Goal: Task Accomplishment & Management: Manage account settings

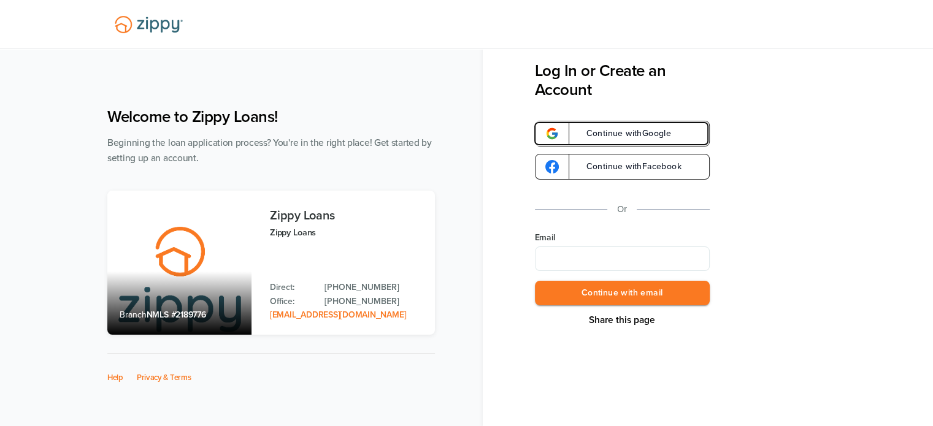
click at [644, 125] on link "Continue with Google" at bounding box center [622, 134] width 175 height 26
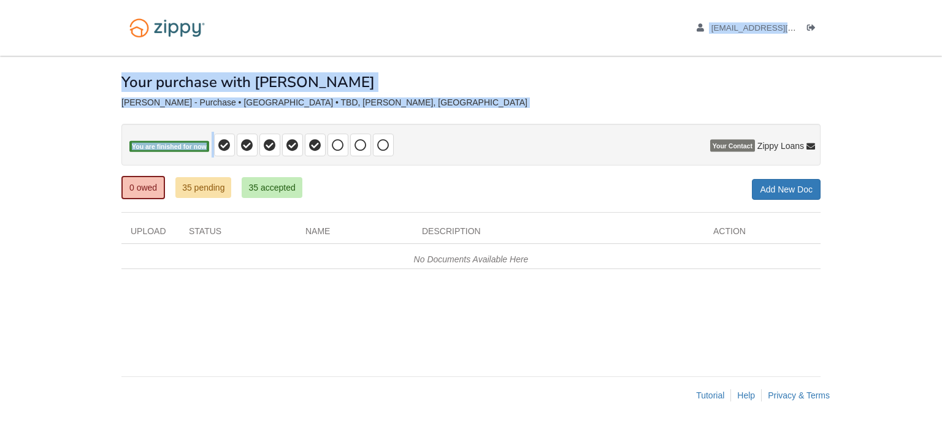
drag, startPoint x: 372, startPoint y: 143, endPoint x: 815, endPoint y: -66, distance: 490.9
click at [815, 0] on html "[EMAIL_ADDRESS][DOMAIN_NAME] Logout" at bounding box center [471, 213] width 942 height 426
